Goal: Find specific page/section: Find specific page/section

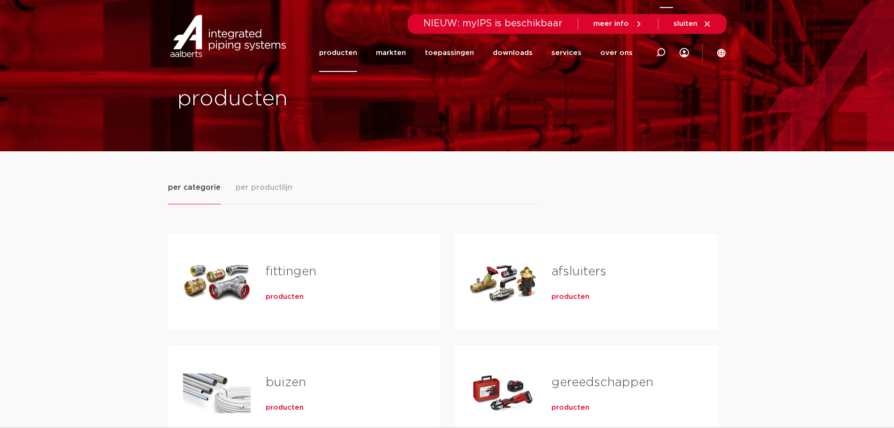
click at [665, 54] on icon at bounding box center [660, 52] width 11 height 11
paste input "0861608"
type input "0861608"
click button "Zoeken" at bounding box center [0, 0] width 0 height 0
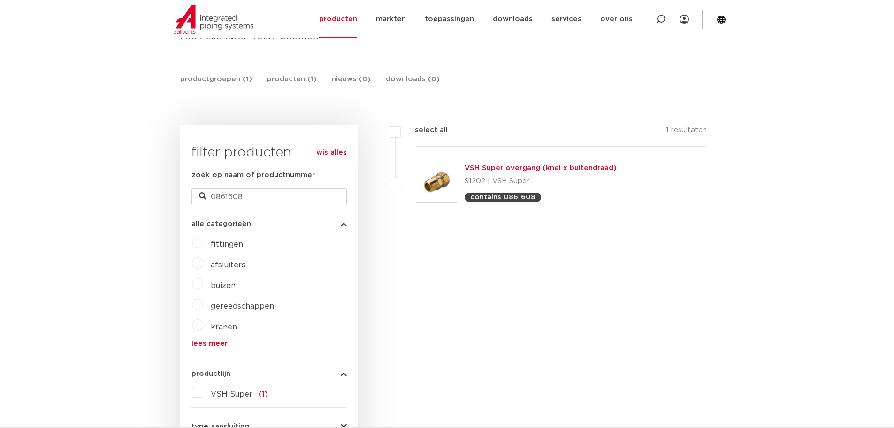
click at [544, 168] on link "VSH Super overgang (knel x buitendraad)" at bounding box center [541, 167] width 152 height 7
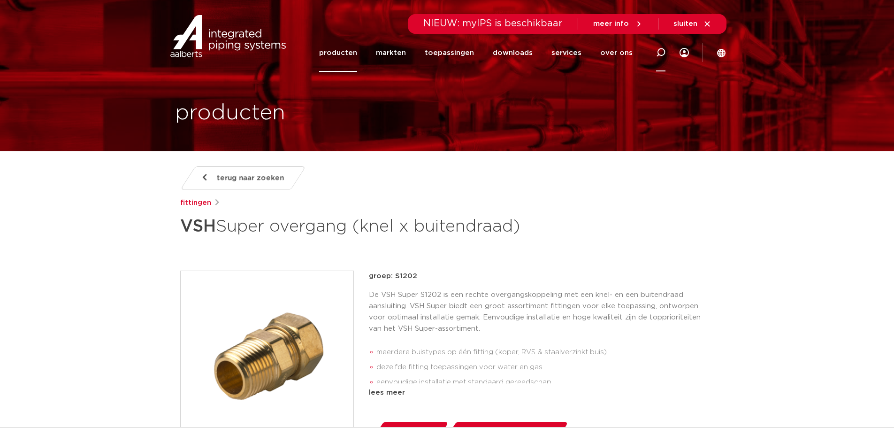
click at [665, 50] on icon at bounding box center [660, 52] width 11 height 11
paste input "0862501"
type input "0862501"
click button "Zoeken" at bounding box center [0, 0] width 0 height 0
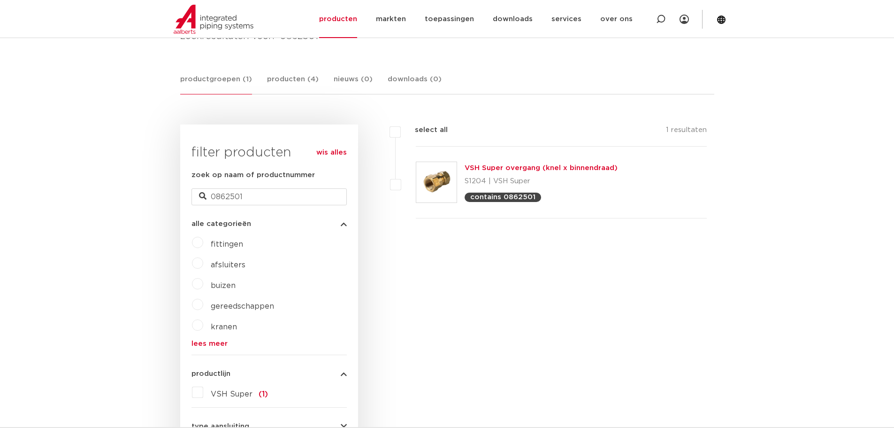
click at [521, 167] on link "VSH Super overgang (knel x binnendraad)" at bounding box center [541, 167] width 153 height 7
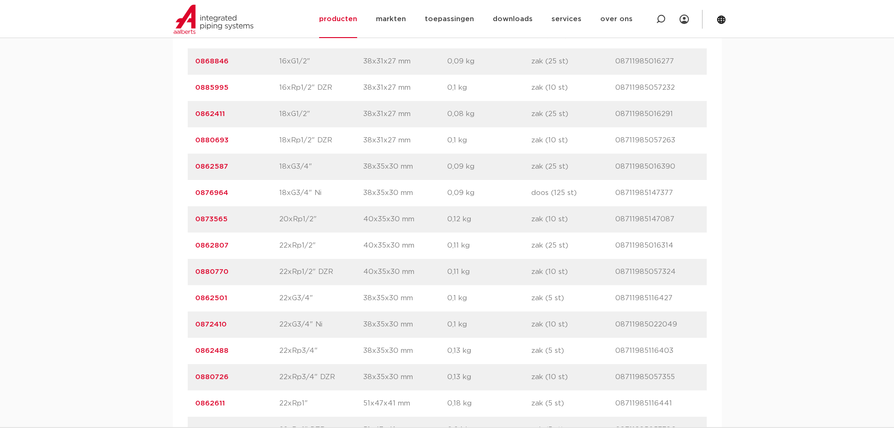
scroll to position [1314, 0]
